Goal: Task Accomplishment & Management: Use online tool/utility

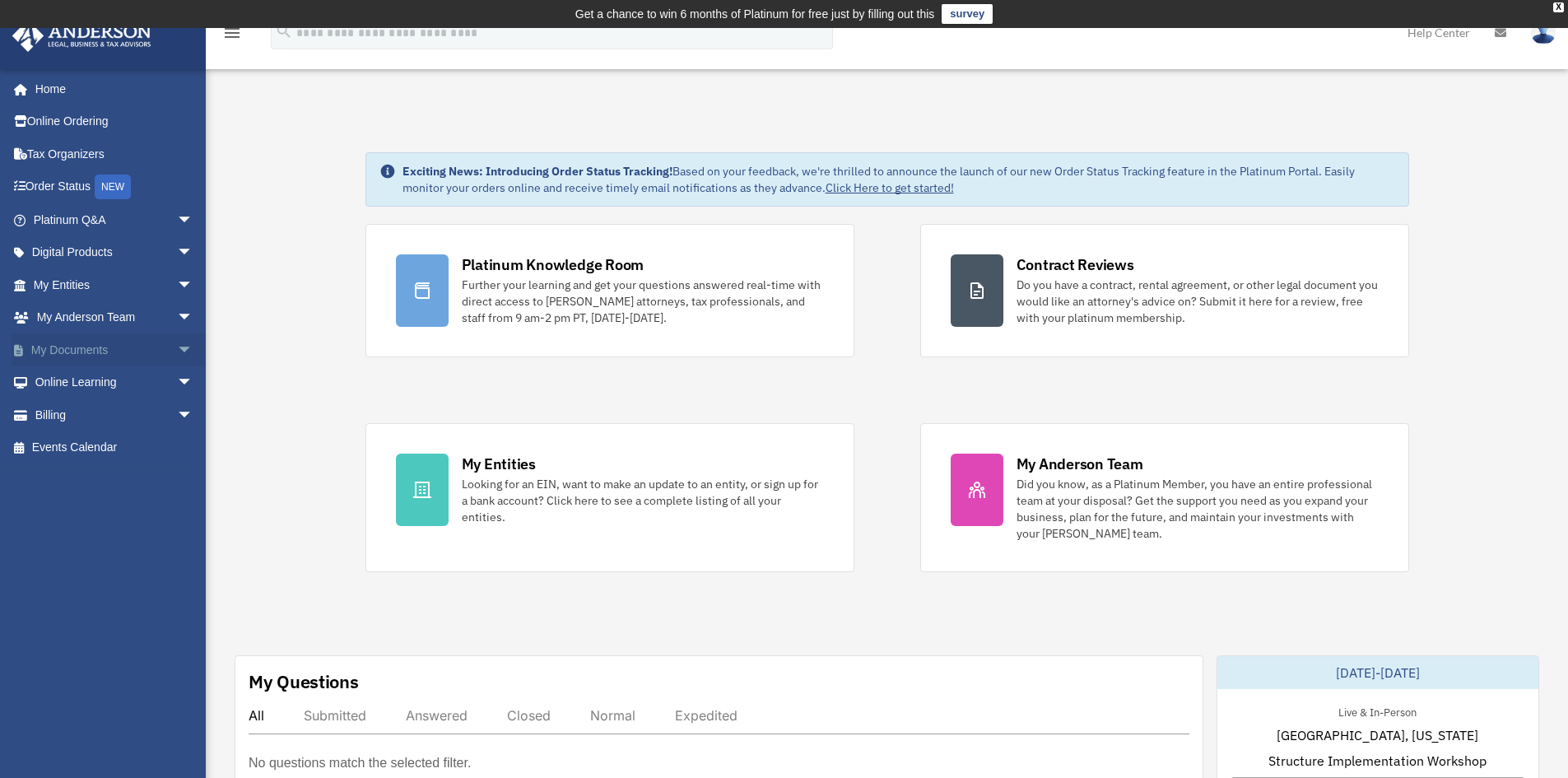
click at [81, 353] on link "My Documents arrow_drop_down" at bounding box center [115, 350] width 206 height 33
click at [177, 352] on span "arrow_drop_down" at bounding box center [194, 350] width 33 height 34
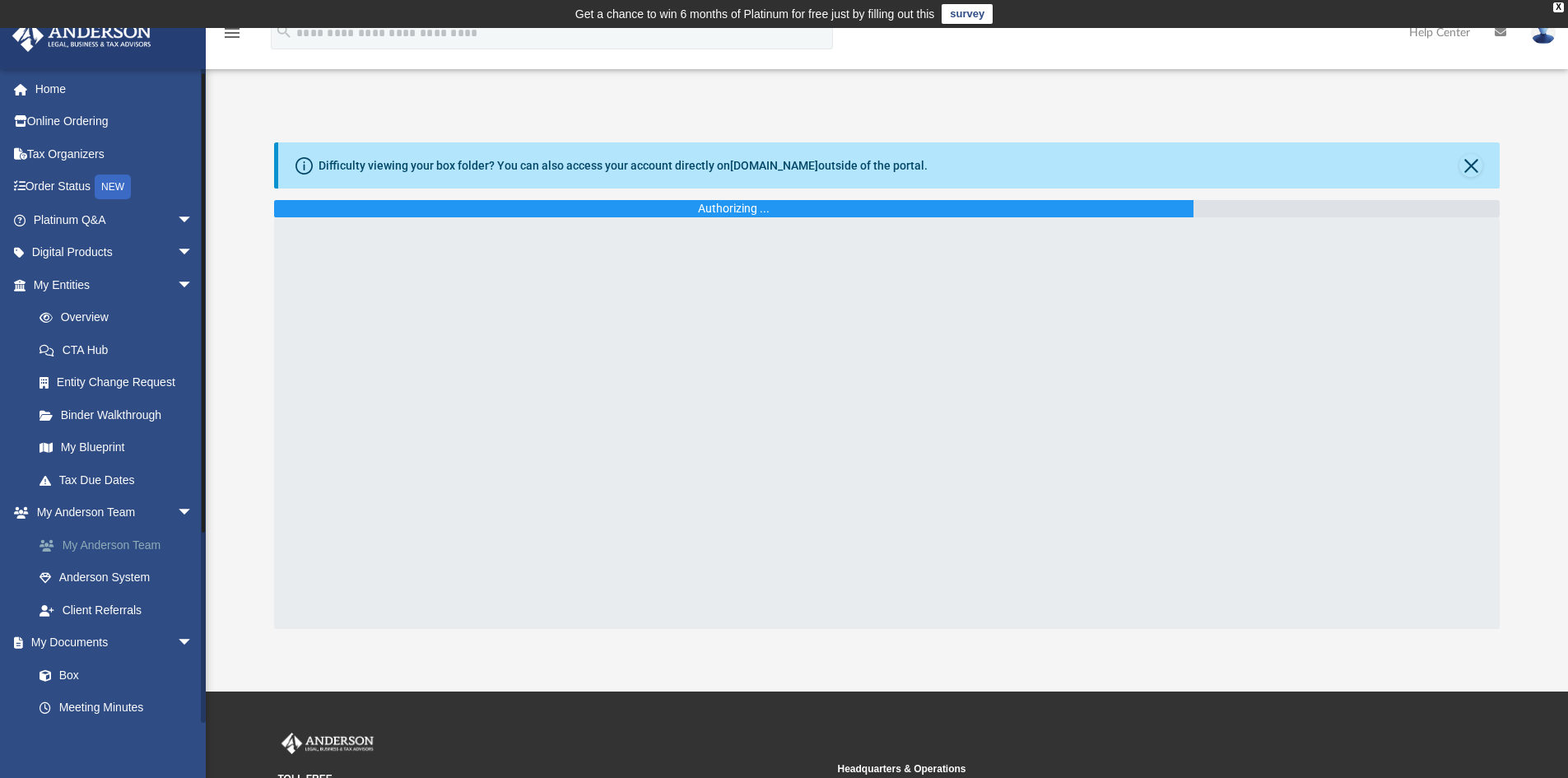
scroll to position [165, 0]
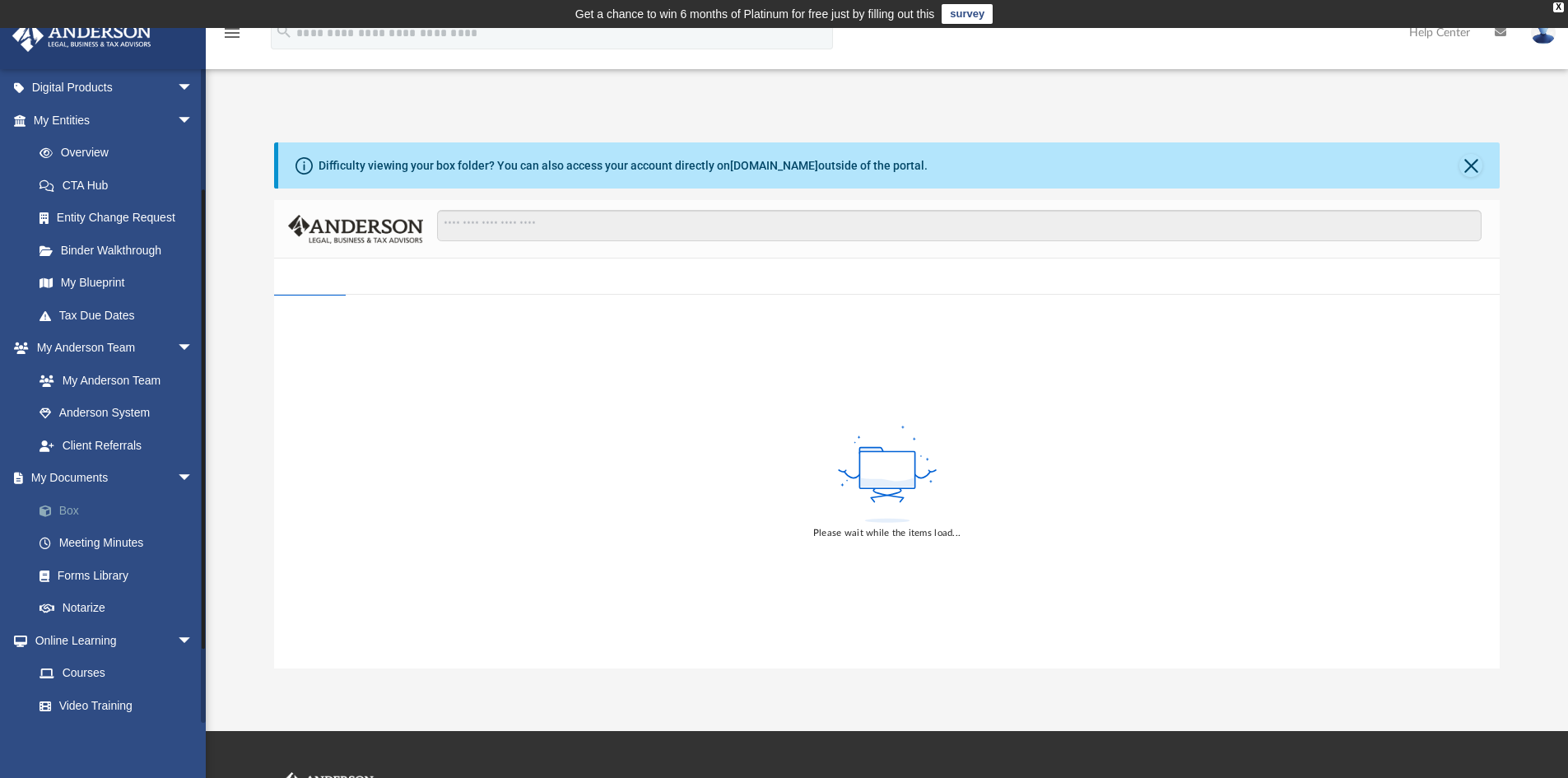
click at [77, 510] on link "Box" at bounding box center [121, 510] width 195 height 33
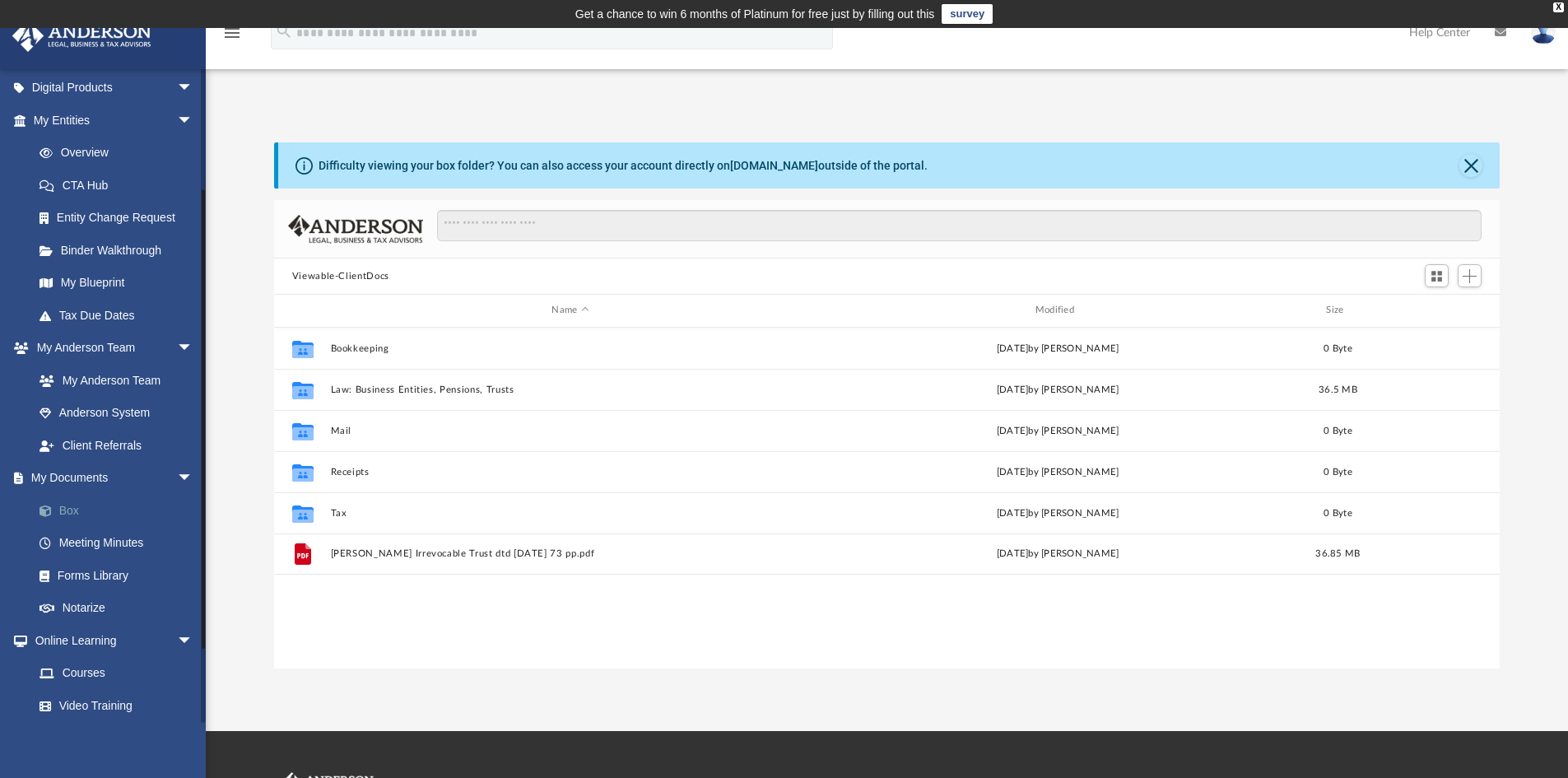
scroll to position [362, 1213]
click at [1468, 280] on span "Add" at bounding box center [1469, 275] width 14 height 14
click at [1442, 304] on li "Upload" at bounding box center [1446, 309] width 52 height 17
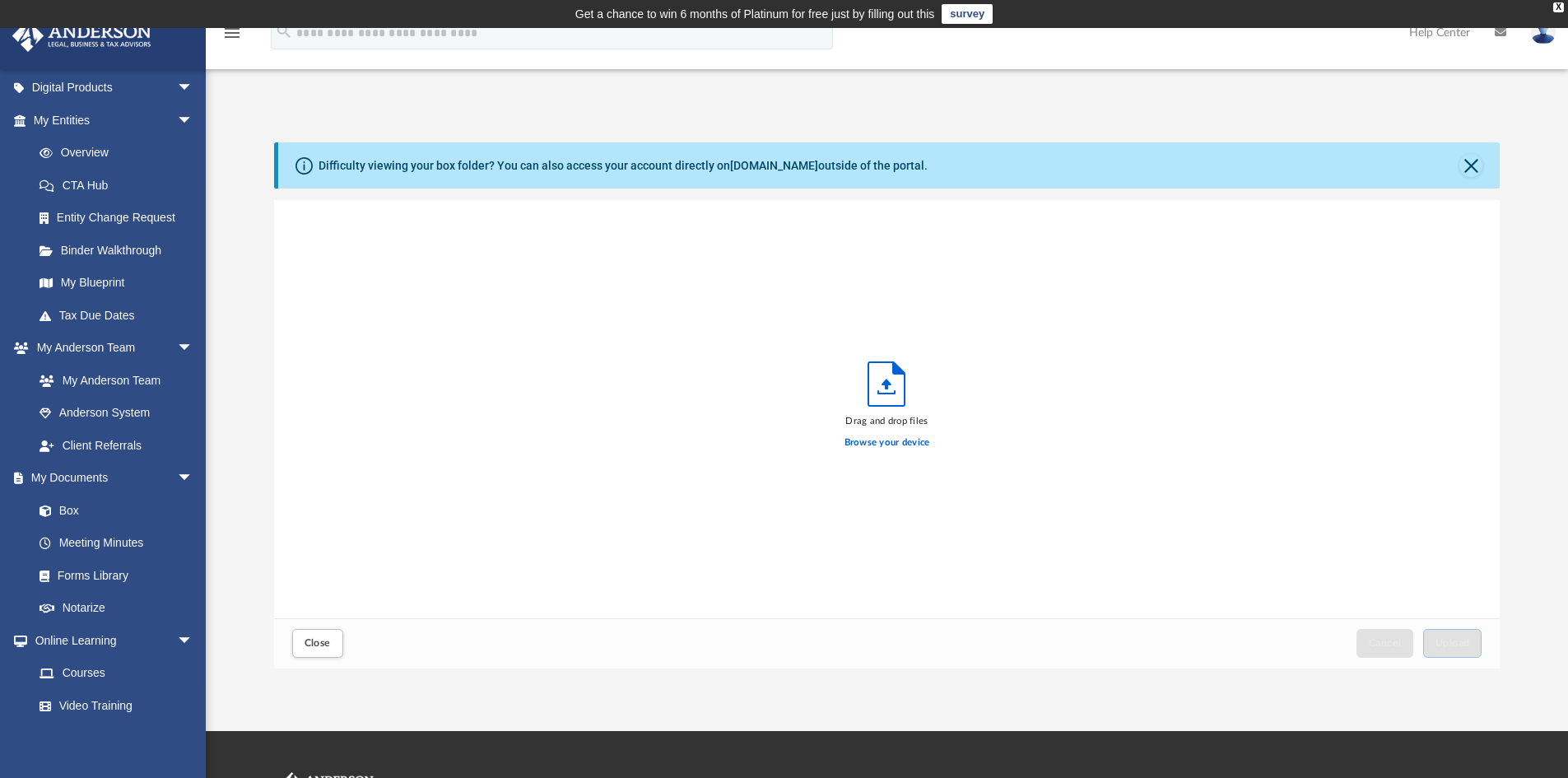
scroll to position [405, 1213]
click at [881, 447] on label "Browse your device" at bounding box center [887, 443] width 86 height 15
click at [0, 0] on input "Browse your device" at bounding box center [0, 0] width 0 height 0
click at [1442, 640] on span "Upload" at bounding box center [1453, 642] width 35 height 10
click at [333, 642] on button "Close" at bounding box center [317, 643] width 51 height 29
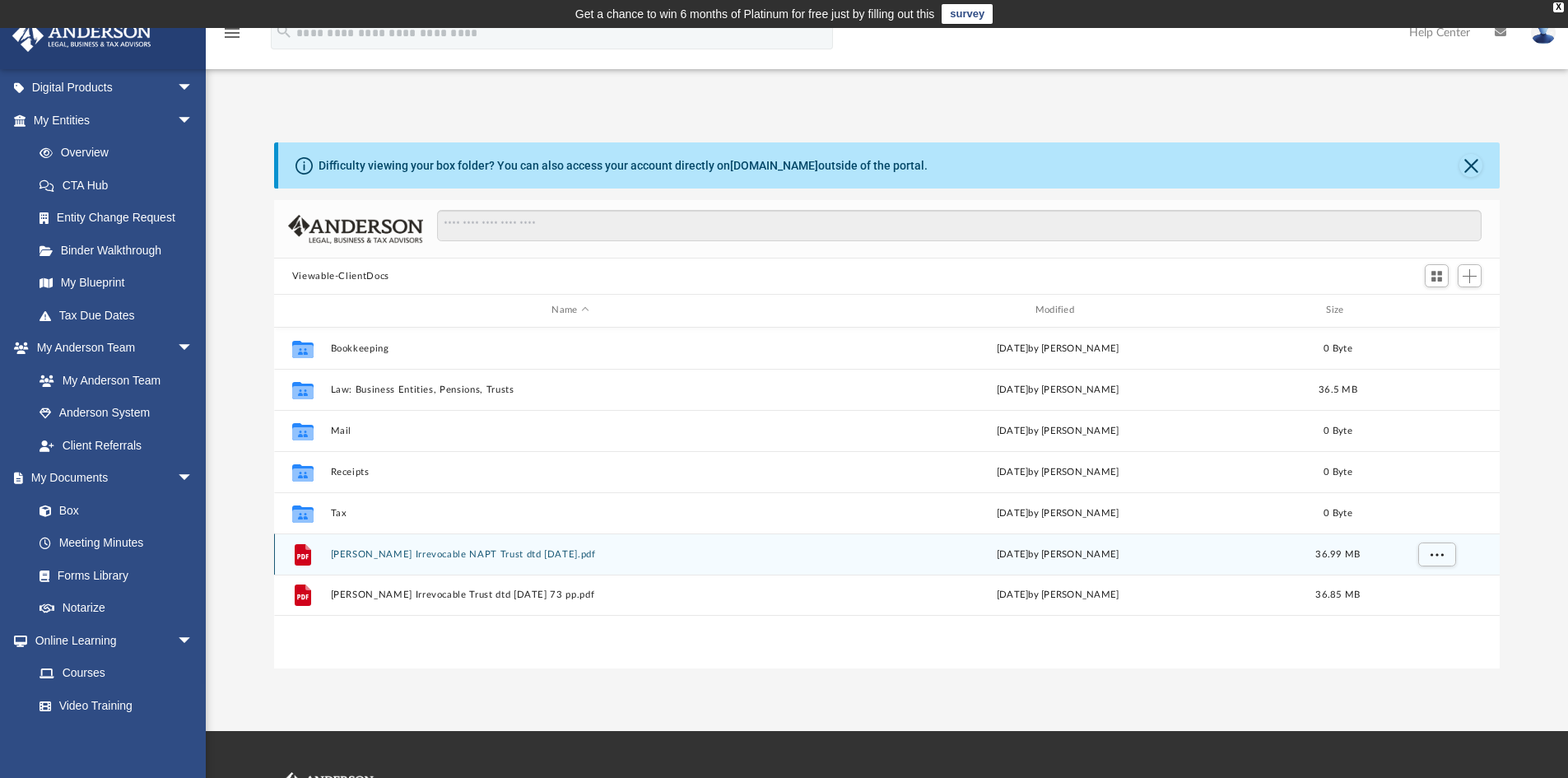
click at [459, 553] on button "Bellew Irrevocable NAPT Trust dtd 8-25-2025.pdf" at bounding box center [570, 554] width 480 height 11
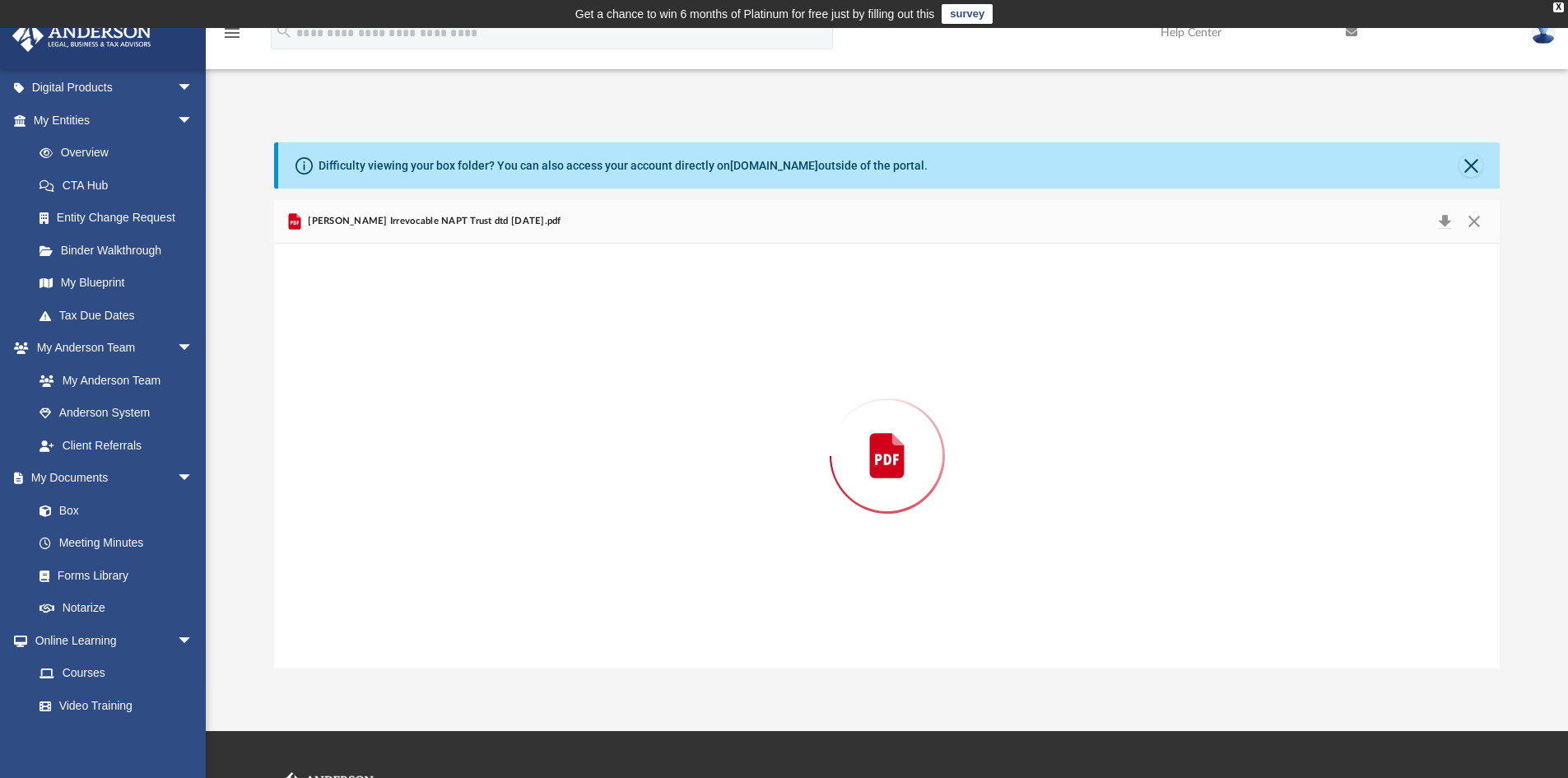
click at [459, 553] on div "Preview" at bounding box center [887, 456] width 1227 height 424
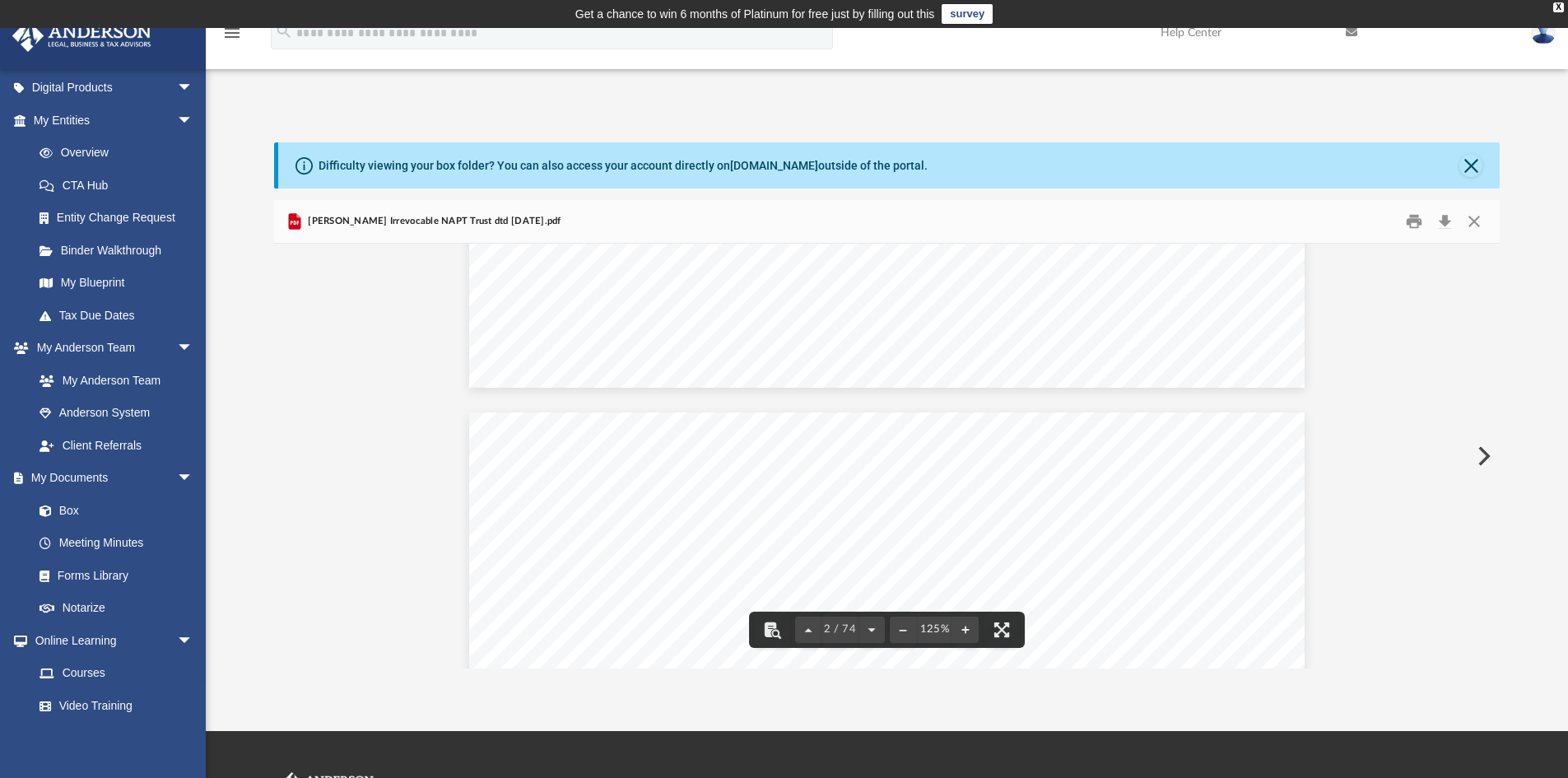
scroll to position [1152, 0]
click at [1480, 164] on button "Close" at bounding box center [1471, 166] width 23 height 23
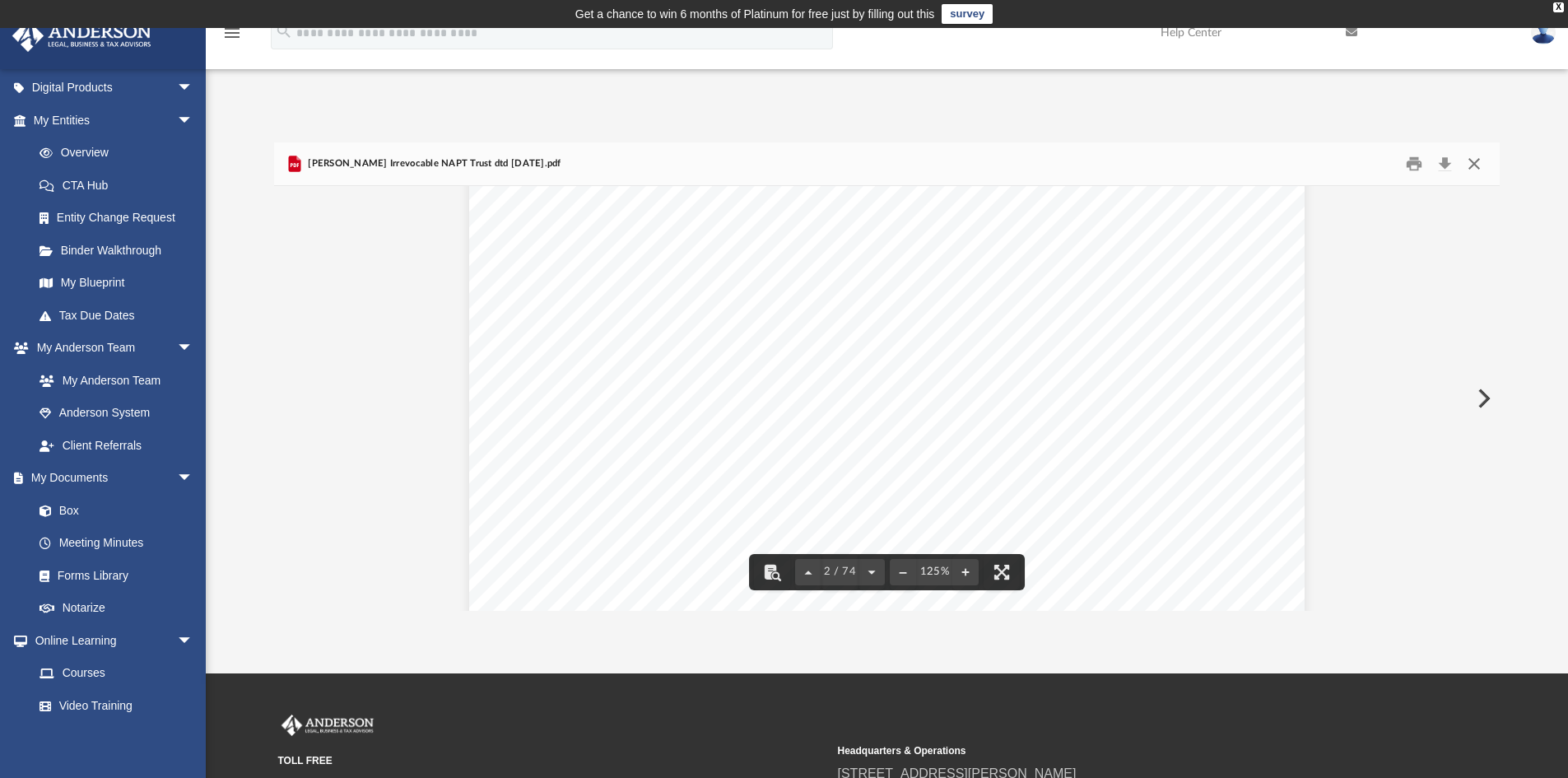
click at [1463, 161] on button "Close" at bounding box center [1474, 164] width 30 height 26
